Goal: Task Accomplishment & Management: Manage account settings

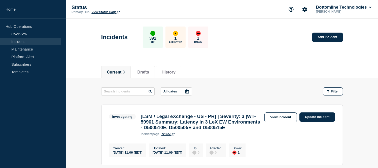
scroll to position [28, 0]
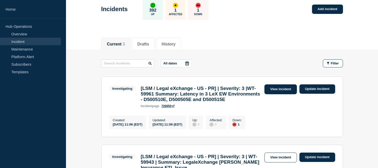
click at [270, 89] on link "View incident" at bounding box center [281, 89] width 33 height 10
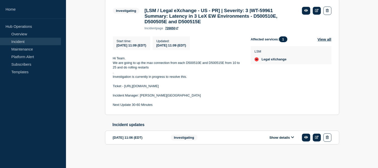
scroll to position [51, 0]
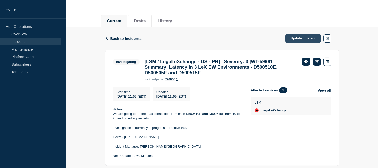
click at [291, 39] on link "Update incident" at bounding box center [304, 38] width 36 height 9
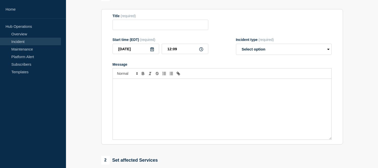
type input "[LSM / Legal eXchange - US - PR] | Severity: 3 |WT-59961 Summary: Latency in 3 …"
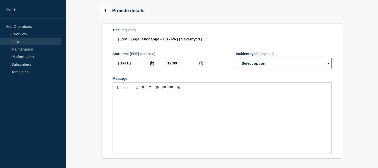
click at [270, 69] on select "Select option Investigating Identified Monitoring Resolved" at bounding box center [284, 63] width 96 height 11
select select "identified"
click at [236, 69] on select "Select option Investigating Identified Monitoring Resolved" at bounding box center [284, 63] width 96 height 11
click at [169, 117] on div "Message" at bounding box center [222, 123] width 219 height 60
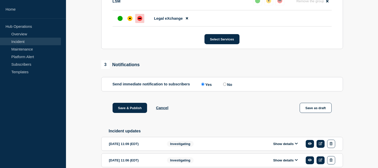
scroll to position [284, 0]
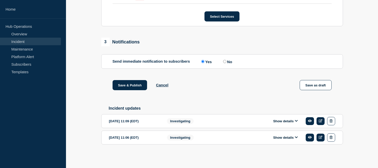
click at [284, 120] on button "Show details" at bounding box center [286, 121] width 28 height 4
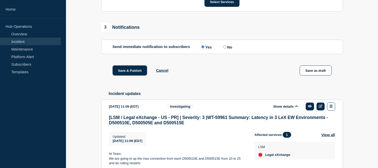
scroll to position [381, 0]
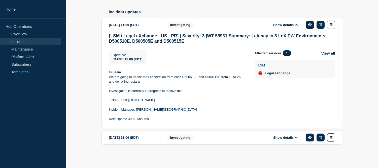
drag, startPoint x: 151, startPoint y: 119, endPoint x: 109, endPoint y: 100, distance: 46.5
click at [109, 100] on div "Hi Team. We are going to up the max connection from each D500510E and D500515E …" at bounding box center [178, 95] width 138 height 51
copy div "Ticket - https://jira.bottomline.tech/browse/WT-59961 Incident Manager: HariPra…"
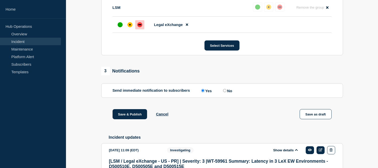
scroll to position [129, 0]
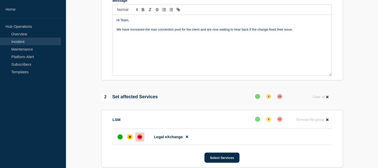
click at [121, 56] on div "Hi Team, We have increased the max connection pool for the client and are now w…" at bounding box center [222, 45] width 219 height 60
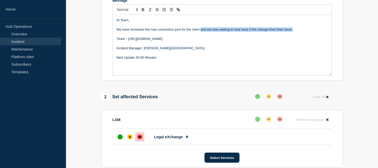
drag, startPoint x: 293, startPoint y: 42, endPoint x: 201, endPoint y: 42, distance: 92.7
click at [201, 32] on p "We have increased the max connection pool for the client and are now waiting to…" at bounding box center [222, 29] width 211 height 5
click at [218, 32] on p "We have increased the max connection pool for the client and are now waiting to…" at bounding box center [222, 29] width 211 height 5
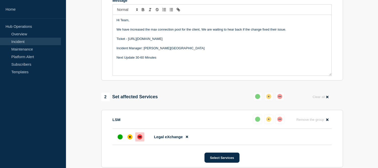
scroll to position [101, 0]
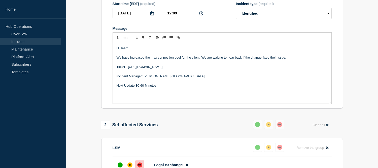
click at [288, 60] on p "We have increased the max connection pool for the client, We are waiting to hea…" at bounding box center [222, 57] width 211 height 5
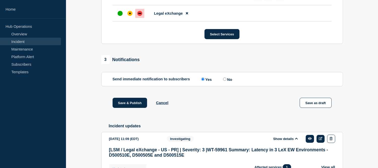
scroll to position [280, 0]
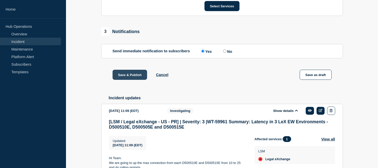
click at [141, 80] on button "Save & Publish" at bounding box center [130, 75] width 35 height 10
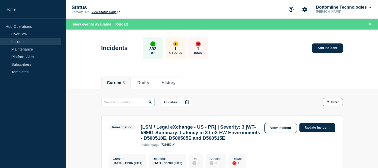
click at [24, 41] on link "Incident" at bounding box center [30, 42] width 61 height 8
click at [38, 40] on link "Incident" at bounding box center [30, 42] width 61 height 8
click at [123, 24] on button "Reload" at bounding box center [121, 24] width 13 height 4
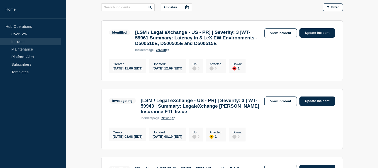
scroll to position [112, 0]
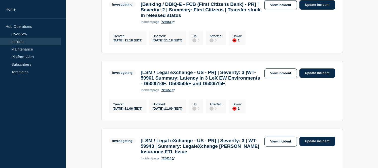
scroll to position [168, 0]
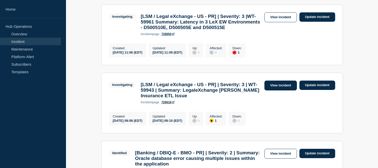
click at [268, 90] on link "View incident" at bounding box center [281, 85] width 33 height 10
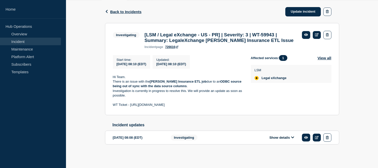
scroll to position [53, 0]
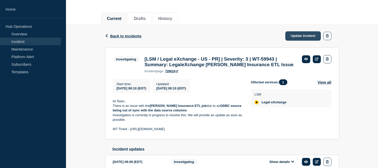
click at [297, 39] on link "Update incident" at bounding box center [304, 35] width 36 height 9
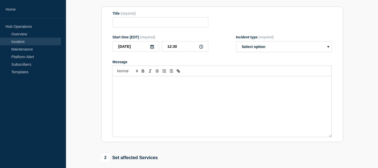
type input "[LSM / Legal eXchange - US - PR] | Severity: 3 | WT-59943 | Summary: LegaleXcha…"
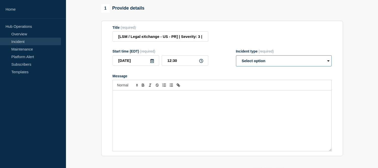
click at [272, 64] on select "Select option Investigating Identified Monitoring Resolved" at bounding box center [284, 60] width 96 height 11
select select "identified"
click at [236, 59] on select "Select option Investigating Identified Monitoring Resolved" at bounding box center [284, 60] width 96 height 11
click at [128, 107] on div "Message" at bounding box center [222, 120] width 219 height 60
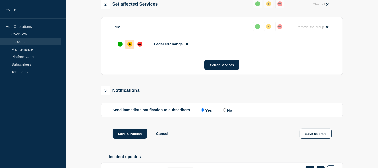
scroll to position [276, 0]
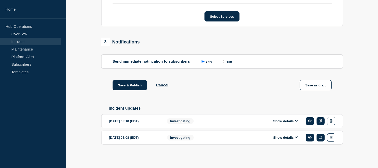
click at [283, 120] on button "Show details" at bounding box center [286, 121] width 28 height 4
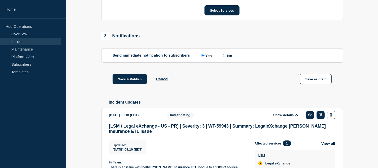
scroll to position [354, 0]
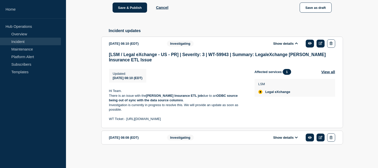
drag, startPoint x: 195, startPoint y: 118, endPoint x: 107, endPoint y: 118, distance: 88.2
click at [107, 118] on section "[DATE] 08:10 (EDT) Show details Investigating [LSM / Legal eXchange - US - PR] …" at bounding box center [222, 82] width 242 height 91
copy p "WT Ticket - [URL][DOMAIN_NAME]"
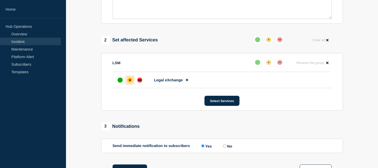
scroll to position [102, 0]
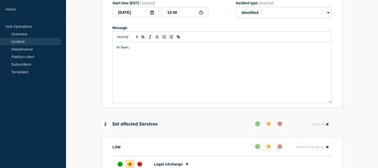
click at [125, 82] on div "Hi Team," at bounding box center [222, 72] width 219 height 60
click at [145, 50] on p "Hi Team," at bounding box center [222, 47] width 211 height 5
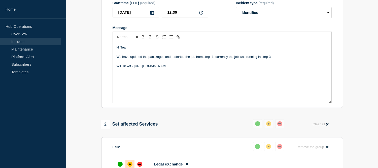
drag, startPoint x: 215, startPoint y: 60, endPoint x: 223, endPoint y: 61, distance: 8.6
click at [216, 59] on p "We have updated the pacakages and restarted the job from step -1, currently the…" at bounding box center [222, 56] width 211 height 5
click at [231, 59] on p "We have updated the pacakages and restarted the job from step -1, currently the…" at bounding box center [222, 56] width 211 height 5
click at [229, 59] on p "We have updated the pacakages and restarted the job from step -1, currently the…" at bounding box center [222, 56] width 211 height 5
click at [270, 59] on p "We have updated the pacakages and restarted the job from step -1, now the job w…" at bounding box center [222, 56] width 211 height 5
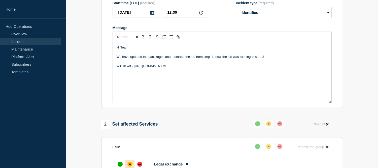
click at [207, 68] on p "WT Ticket - [URL][DOMAIN_NAME]" at bounding box center [222, 66] width 211 height 5
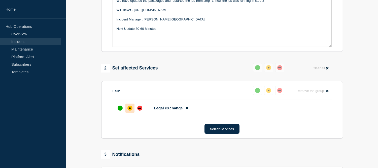
scroll to position [130, 0]
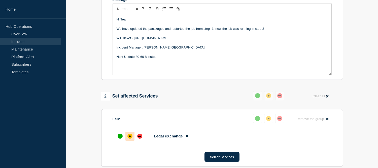
click at [156, 31] on p "We have updated the pacakages and restarted the job from step -1, now the job w…" at bounding box center [222, 28] width 211 height 5
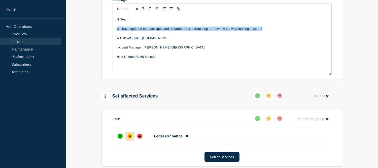
drag, startPoint x: 266, startPoint y: 34, endPoint x: 114, endPoint y: 32, distance: 151.5
click at [114, 32] on div "Hi Team, We have updated the packages and restarted the job from step -1, now t…" at bounding box center [222, 44] width 219 height 60
copy p "We have updated the packages and restarted the job from step -1, now the job wa…"
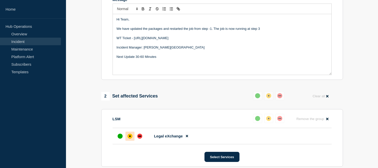
click at [147, 31] on p "We have updated the packages and restarted the job from step -1. The job is now…" at bounding box center [222, 28] width 211 height 5
click at [261, 31] on p "We have updated the packages and restarted the job from step -1. The job is now…" at bounding box center [222, 28] width 211 height 5
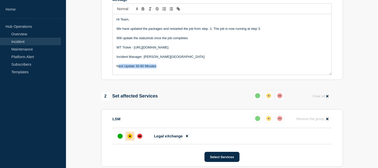
drag, startPoint x: 159, startPoint y: 71, endPoint x: 118, endPoint y: 68, distance: 40.9
click at [118, 68] on p "Next Update 30-60 Minutes" at bounding box center [222, 66] width 211 height 5
click at [145, 40] on p "Will update the statushub once the job completes" at bounding box center [222, 38] width 211 height 5
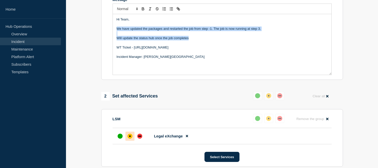
drag, startPoint x: 193, startPoint y: 42, endPoint x: 116, endPoint y: 31, distance: 77.4
click at [116, 31] on div "Hi Team, We have updated the packages and restarted the job from step -1. The j…" at bounding box center [222, 44] width 219 height 60
copy div "We have updated the packages and restarted the job from step -1. The job is now…"
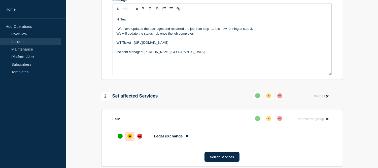
click at [257, 31] on p ""We have updated the packages and restarted the job from step -1. It is now run…" at bounding box center [222, 28] width 211 height 5
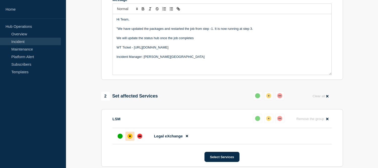
click at [119, 31] on p ""We have updated the packages and restarted the job from step -1. It is now run…" at bounding box center [222, 28] width 211 height 5
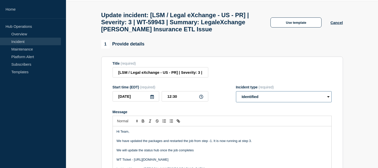
click at [248, 100] on select "Select option Investigating Identified Monitoring Resolved" at bounding box center [284, 96] width 96 height 11
click at [222, 82] on form "Title (required) [LSM / Legal eXchange - US - PR] | Severity: 3 | WT-59943 | Su…" at bounding box center [222, 124] width 219 height 126
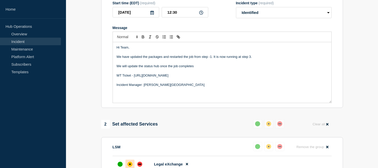
scroll to position [241, 0]
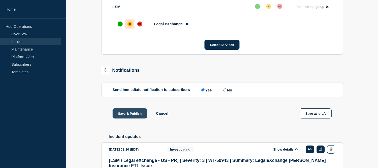
click at [139, 116] on button "Save & Publish" at bounding box center [130, 113] width 35 height 10
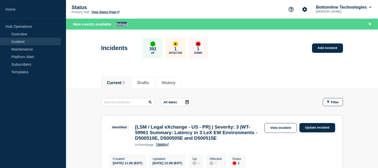
click at [117, 24] on button "Reload" at bounding box center [121, 24] width 13 height 4
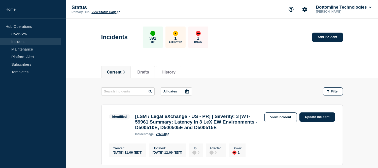
scroll to position [56, 0]
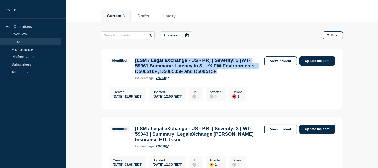
drag, startPoint x: 162, startPoint y: 80, endPoint x: 136, endPoint y: 57, distance: 34.9
click at [136, 57] on h3 "[LSM / Legal eXchange - US - PR] | Severity: 3 |WT-59961 Summary: Latency in 3 …" at bounding box center [198, 65] width 127 height 17
click at [163, 74] on h3 "[LSM / Legal eXchange - US - PR] | Severity: 3 |WT-59961 Summary: Latency in 3 …" at bounding box center [198, 65] width 127 height 17
drag, startPoint x: 161, startPoint y: 79, endPoint x: 135, endPoint y: 63, distance: 31.3
click at [135, 63] on div "[LSM / Legal eXchange - US - PR] | Severity: 3 |WT-59961 Summary: Latency in 3 …" at bounding box center [199, 68] width 132 height 22
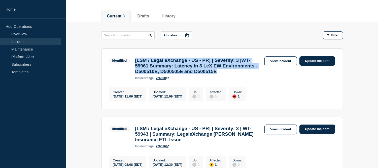
click at [163, 74] on h3 "[LSM / Legal eXchange - US - PR] | Severity: 3 |WT-59961 Summary: Latency in 3 …" at bounding box center [198, 65] width 127 height 17
drag, startPoint x: 163, startPoint y: 80, endPoint x: 136, endPoint y: 62, distance: 31.7
click at [136, 62] on h3 "[LSM / Legal eXchange - US - PR] | Severity: 3 |WT-59961 Summary: Latency in 3 …" at bounding box center [198, 65] width 127 height 17
